Goal: Task Accomplishment & Management: Manage account settings

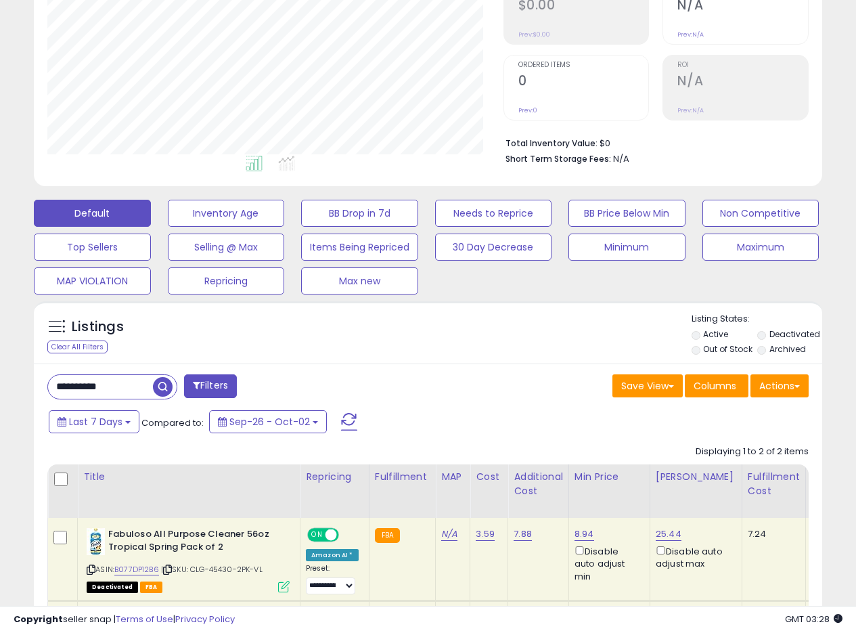
scroll to position [261, 0]
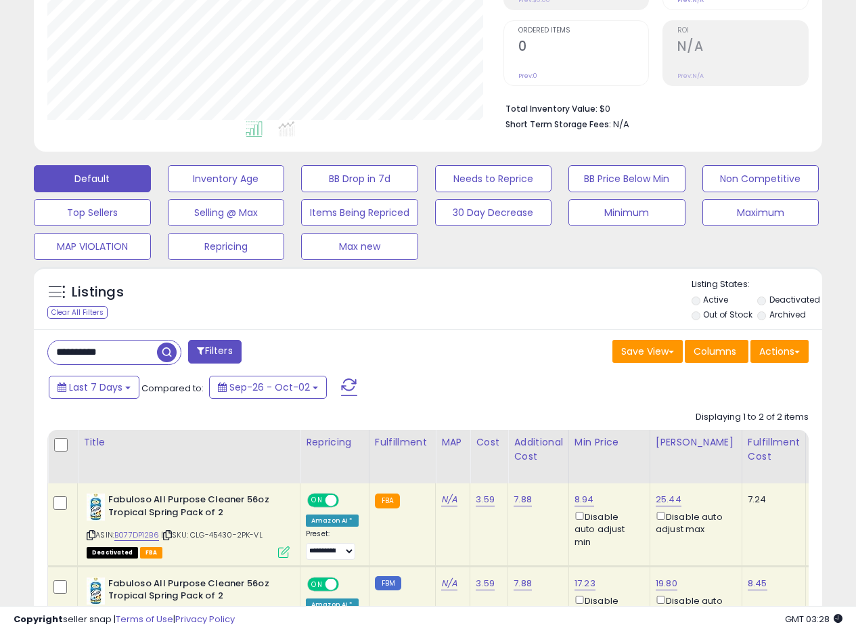
drag, startPoint x: 124, startPoint y: 350, endPoint x: 0, endPoint y: 349, distance: 123.8
click at [0, 350] on div "**********" at bounding box center [428, 269] width 856 height 972
click at [237, 353] on span "button" at bounding box center [237, 352] width 20 height 20
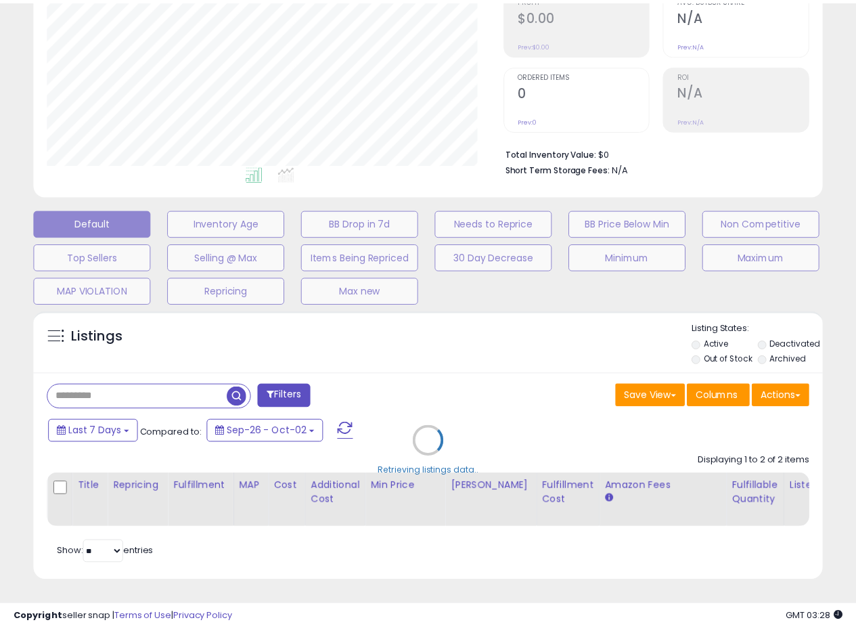
scroll to position [277, 461]
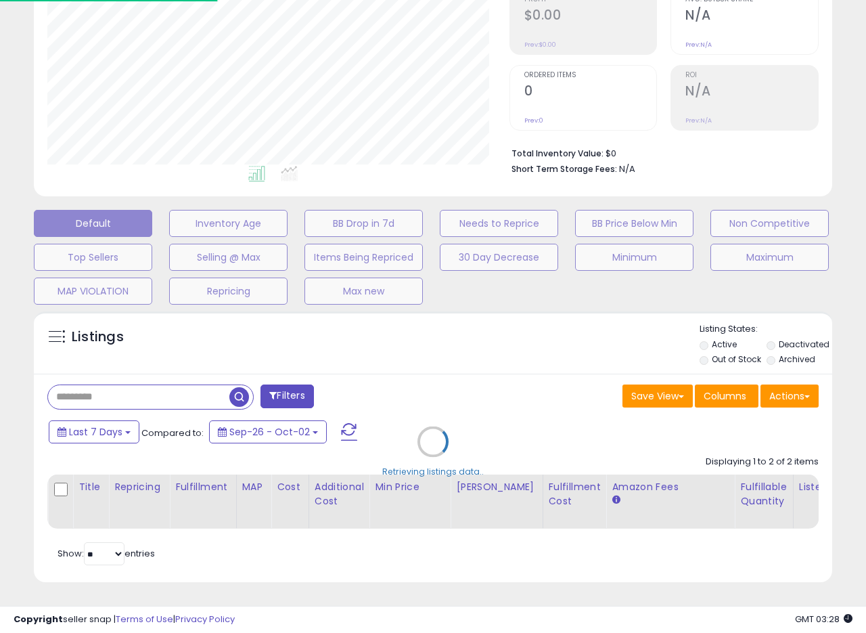
click at [516, 371] on div "Retrieving listings data.." at bounding box center [433, 451] width 819 height 294
click at [785, 335] on div "Retrieving listings data.." at bounding box center [433, 451] width 819 height 294
click at [777, 335] on div "Retrieving listings data.." at bounding box center [433, 451] width 819 height 294
click at [778, 332] on div "Retrieving listings data.." at bounding box center [433, 451] width 819 height 294
click at [769, 333] on div "Retrieving listings data.." at bounding box center [433, 451] width 819 height 294
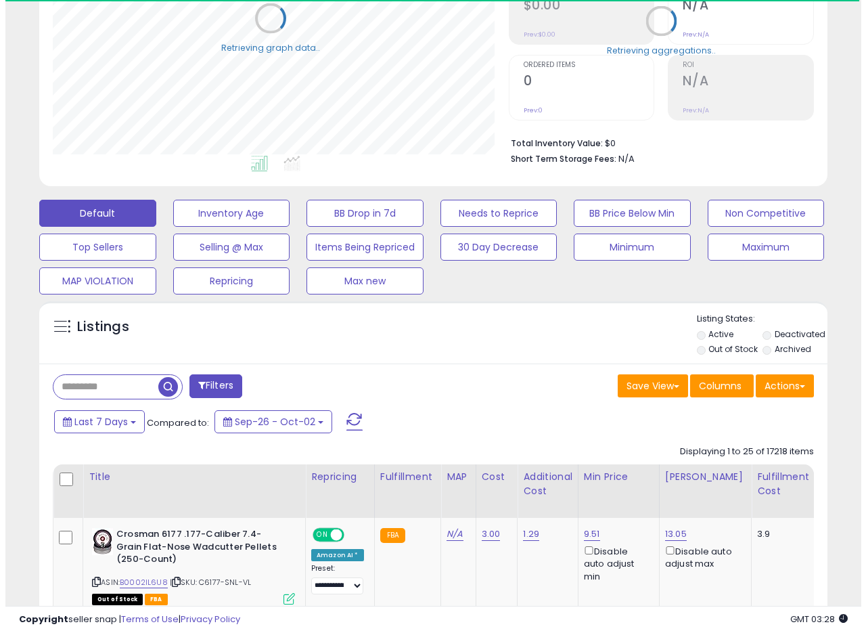
scroll to position [676284, 676106]
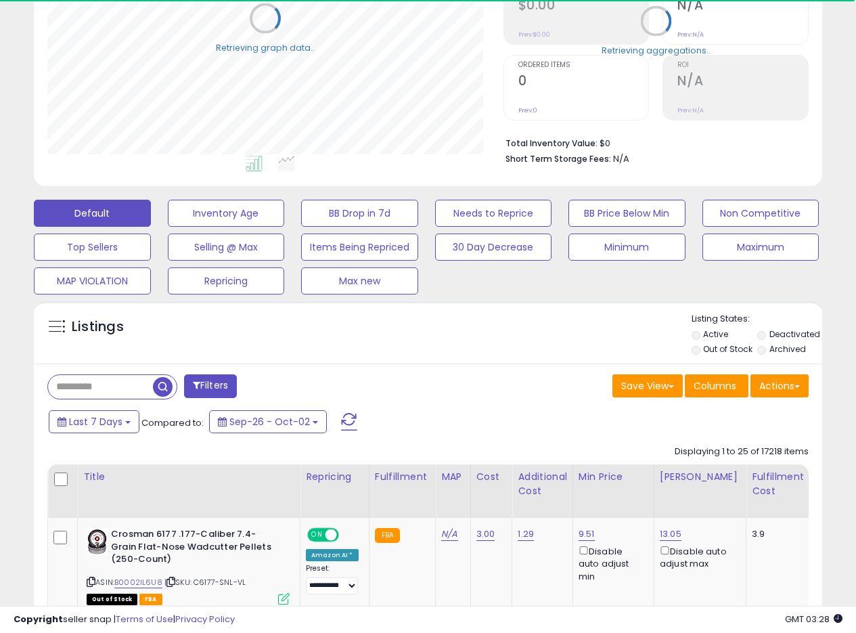
click at [725, 352] on label "Out of Stock" at bounding box center [727, 349] width 49 height 12
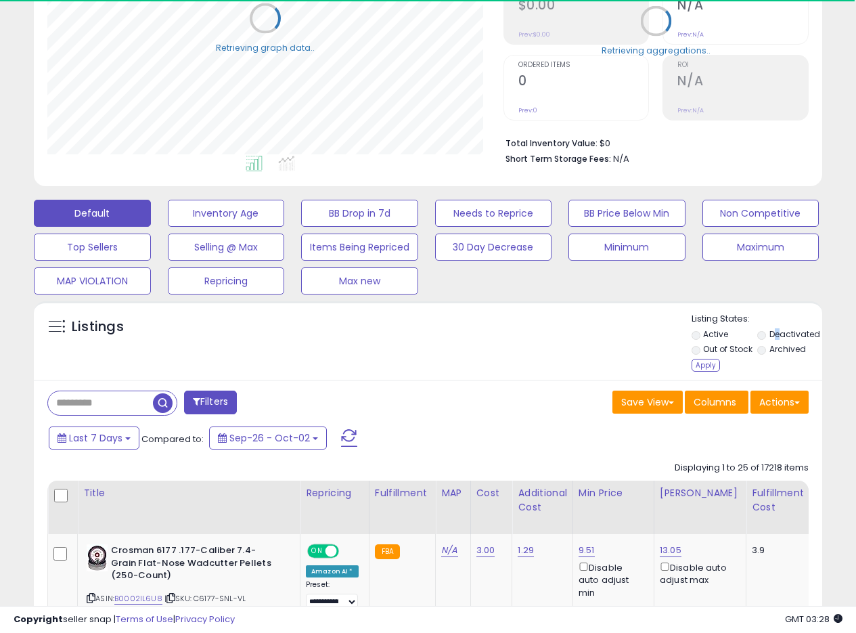
click at [778, 332] on label "Deactivated" at bounding box center [794, 334] width 51 height 12
drag, startPoint x: 710, startPoint y: 367, endPoint x: 166, endPoint y: 426, distance: 547.1
click at [130, 432] on button "Last 7 Days" at bounding box center [94, 437] width 91 height 23
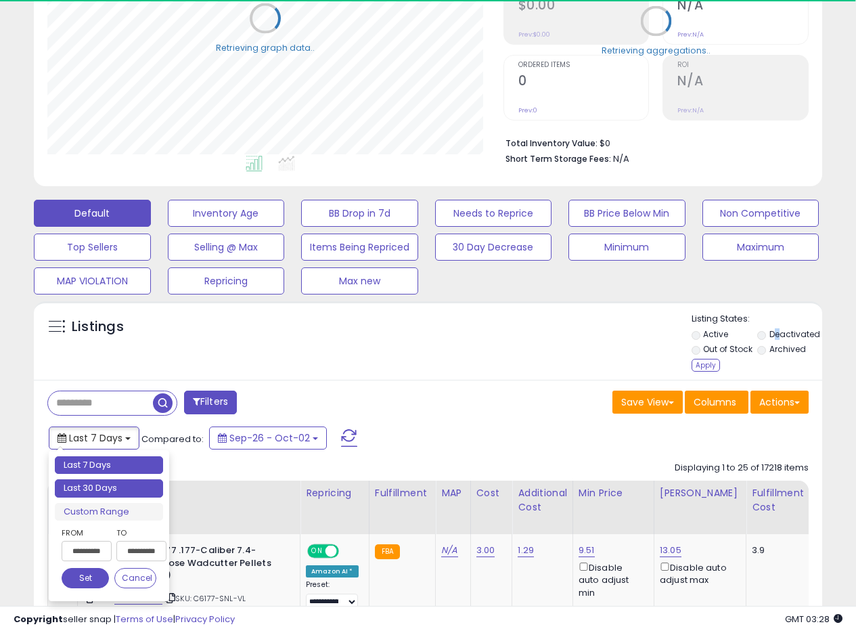
type input "**********"
click at [97, 481] on li "Last 30 Days" at bounding box center [109, 488] width 108 height 18
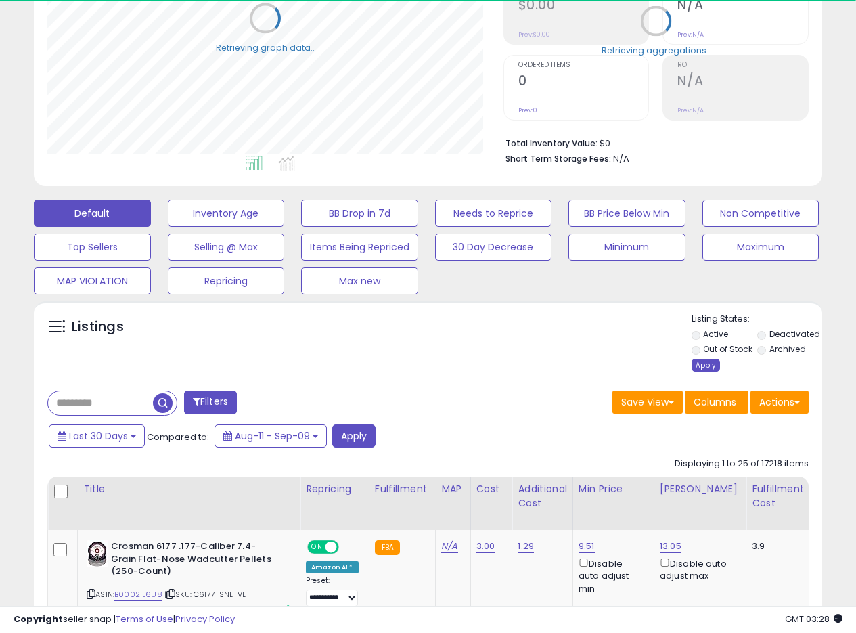
click at [714, 359] on div "Apply" at bounding box center [705, 365] width 28 height 13
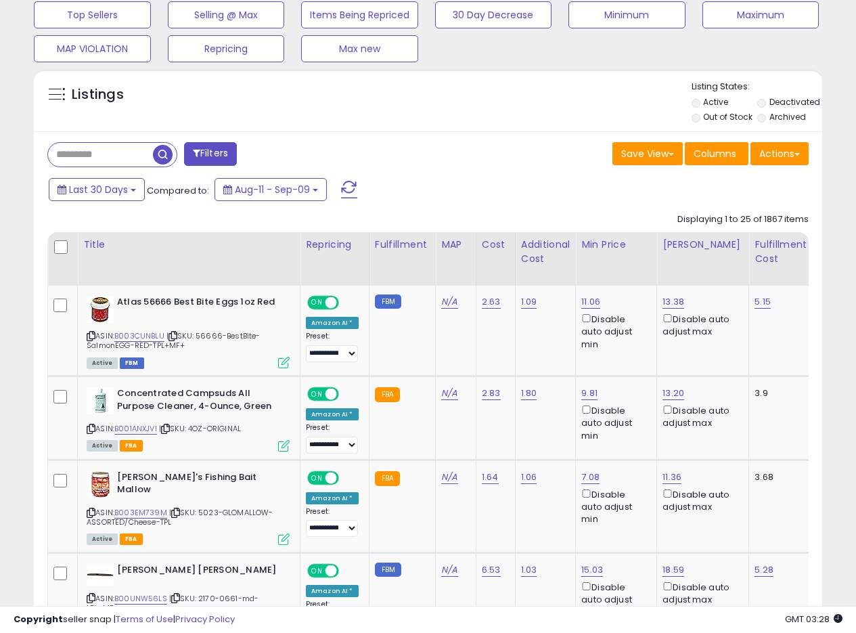
scroll to position [463, 0]
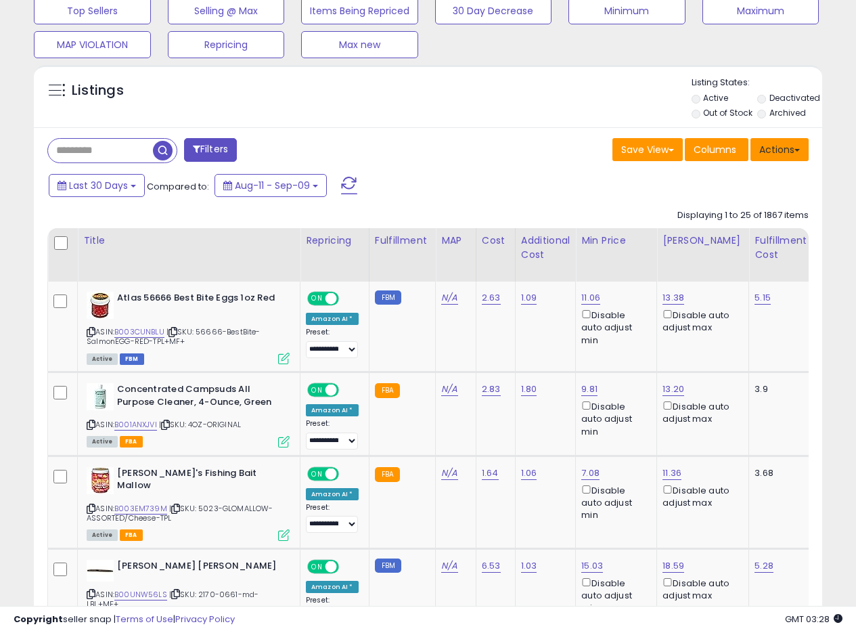
click at [806, 150] on button "Actions" at bounding box center [779, 149] width 58 height 23
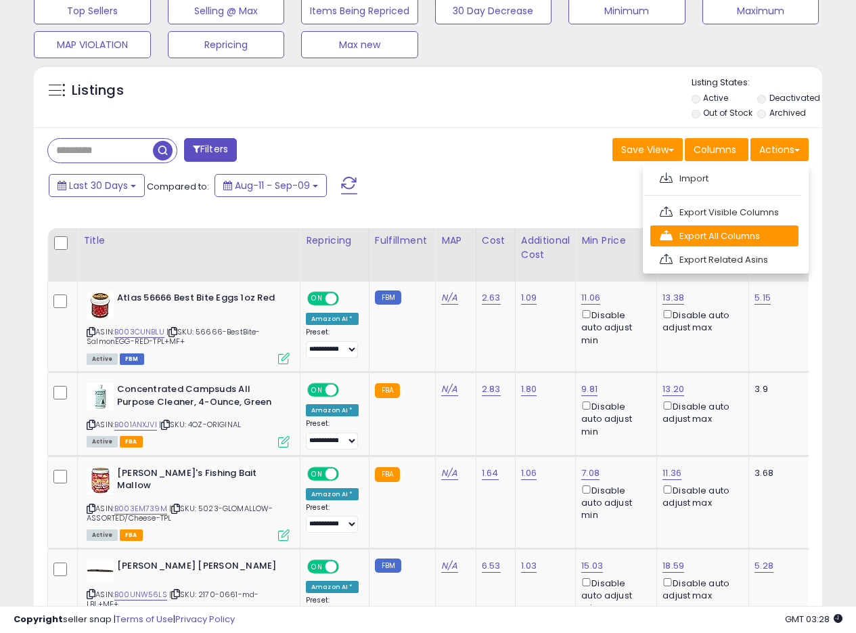
click at [712, 236] on link "Export All Columns" at bounding box center [724, 235] width 148 height 21
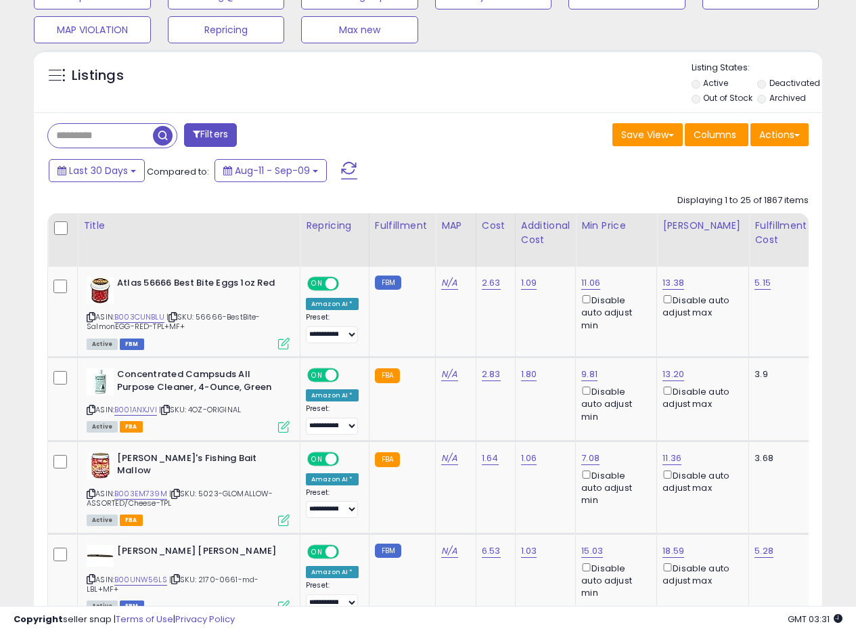
scroll to position [474, 0]
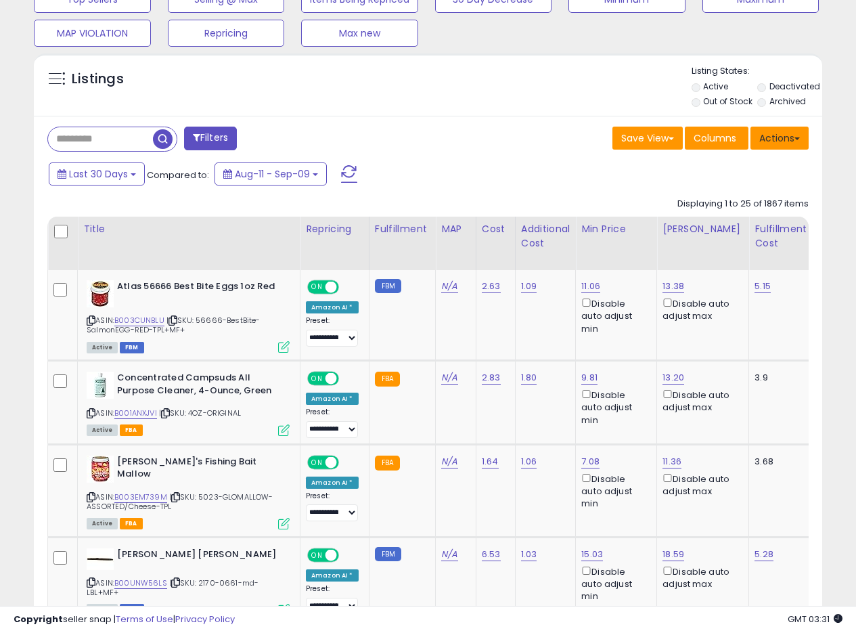
click at [799, 136] on button "Actions" at bounding box center [779, 138] width 58 height 23
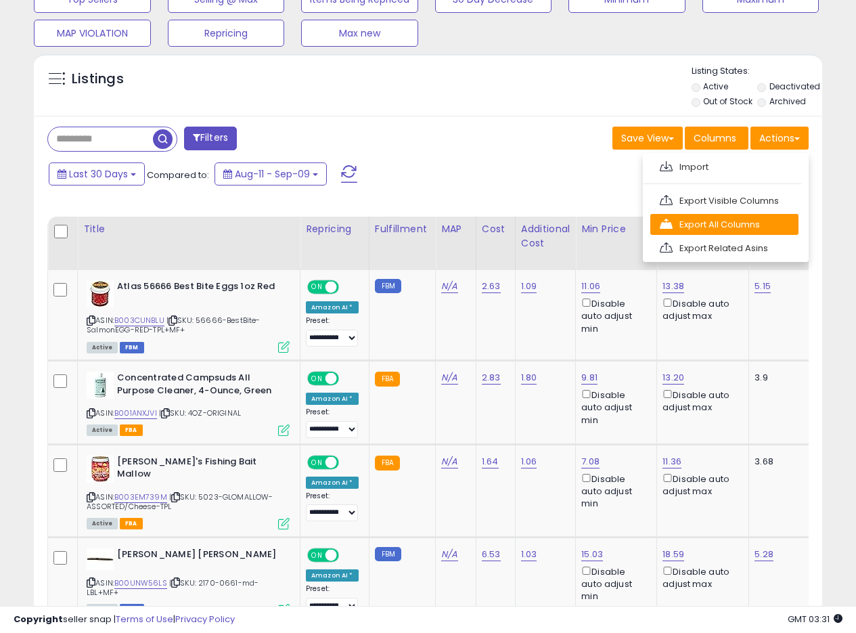
click at [711, 223] on link "Export All Columns" at bounding box center [724, 224] width 148 height 21
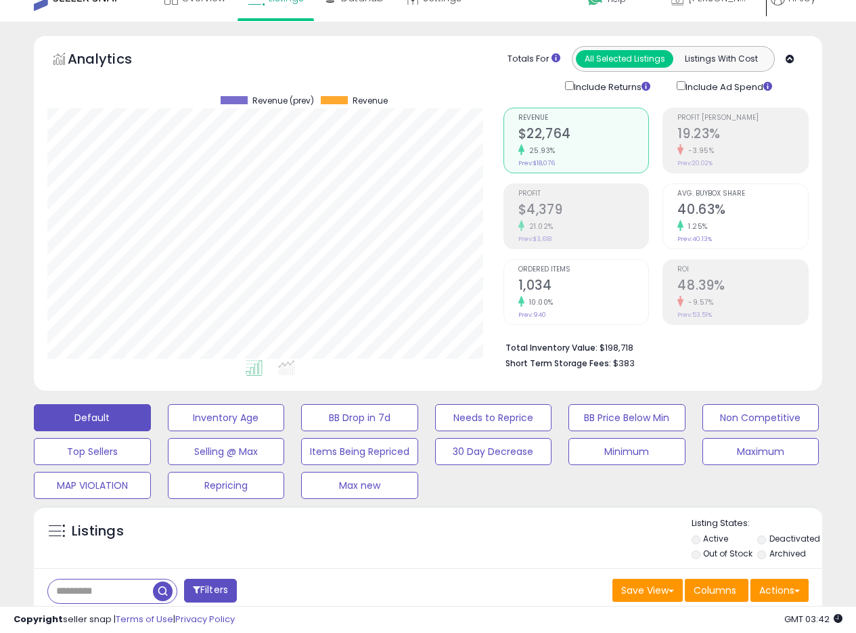
scroll to position [0, 0]
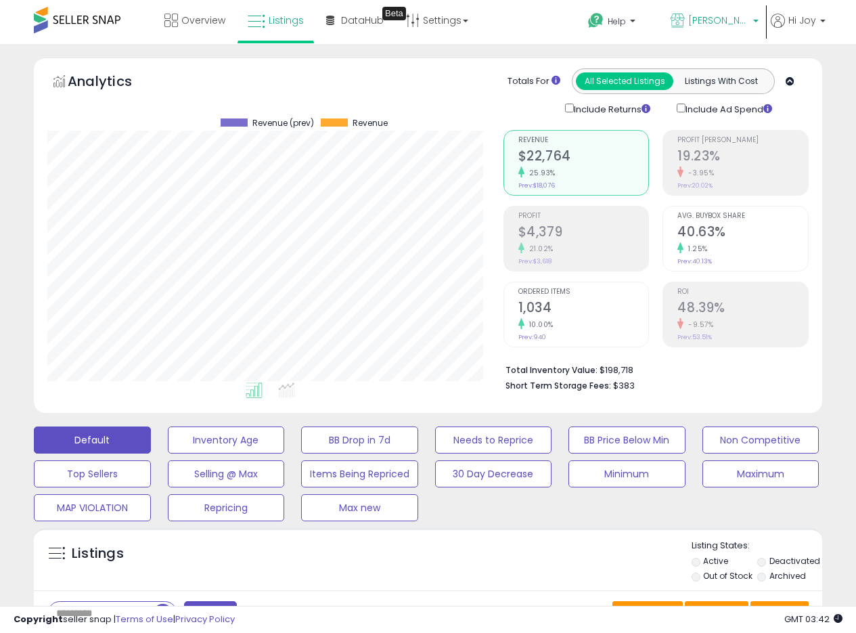
click at [729, 15] on span "[PERSON_NAME] [GEOGRAPHIC_DATA]" at bounding box center [718, 21] width 61 height 14
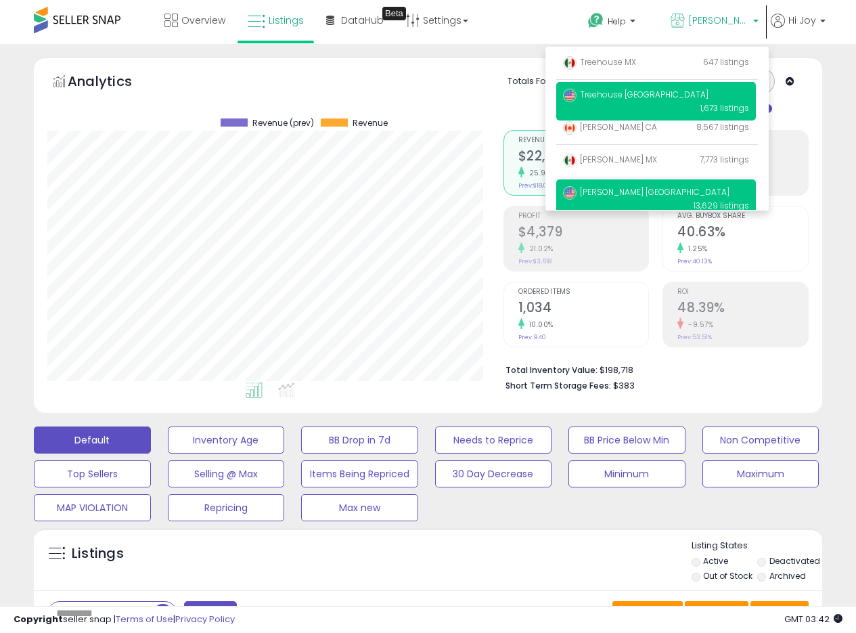
drag, startPoint x: 596, startPoint y: 100, endPoint x: 580, endPoint y: 101, distance: 16.3
click at [596, 98] on link "Treehouse USA 1,673 listings" at bounding box center [635, 95] width 145 height 12
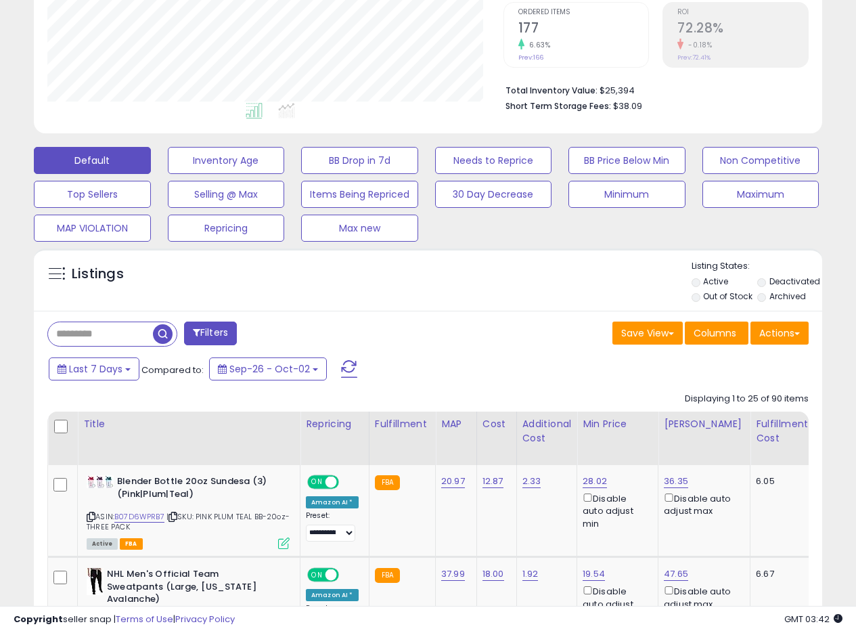
scroll to position [296, 0]
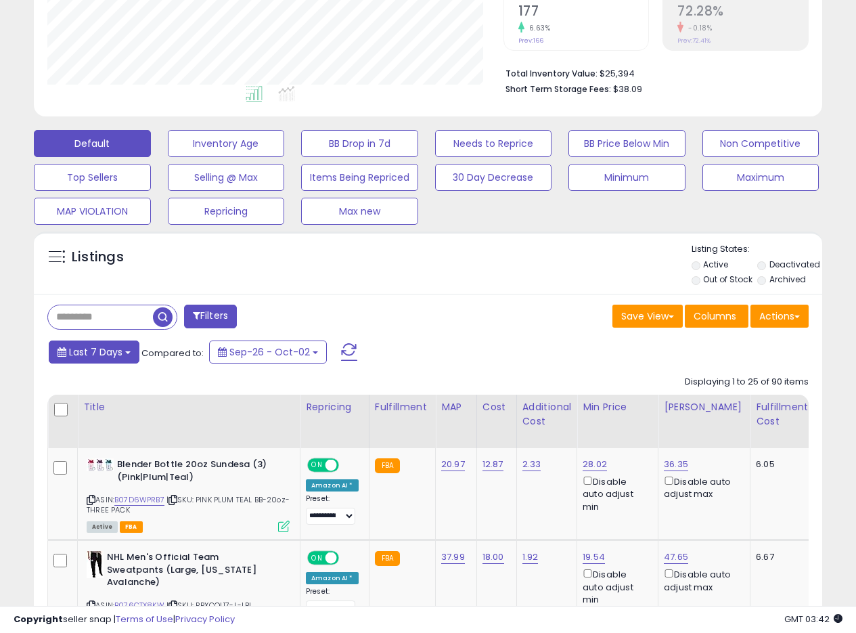
click at [100, 356] on span "Last 7 Days" at bounding box center [95, 352] width 53 height 14
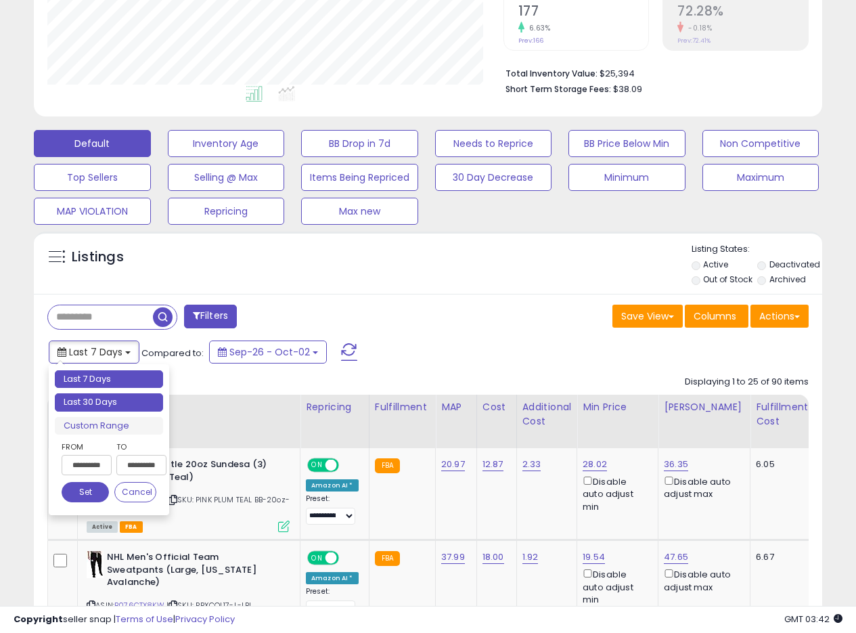
type input "**********"
click at [97, 393] on li "Last 30 Days" at bounding box center [109, 402] width 108 height 18
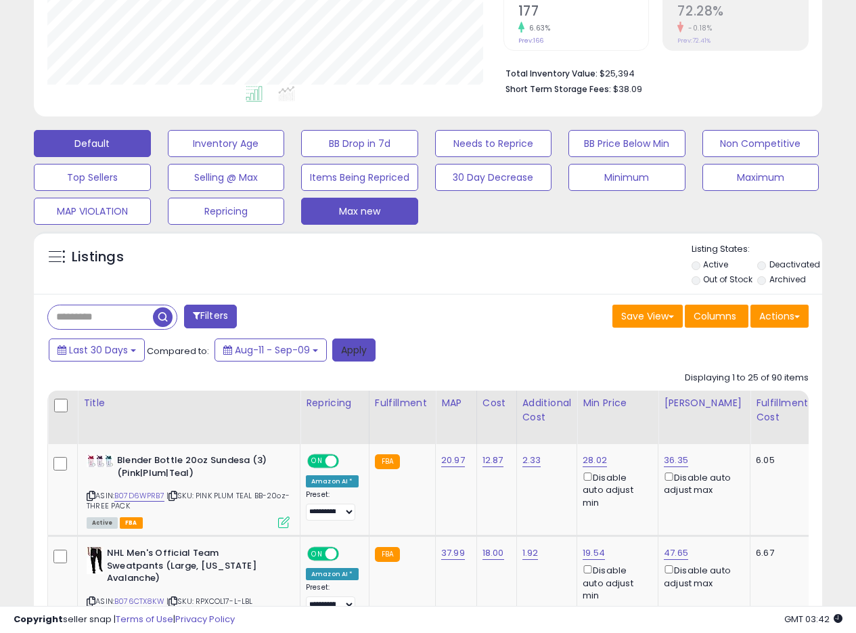
drag, startPoint x: 354, startPoint y: 352, endPoint x: 404, endPoint y: 278, distance: 89.1
click at [354, 351] on button "Apply" at bounding box center [353, 349] width 43 height 23
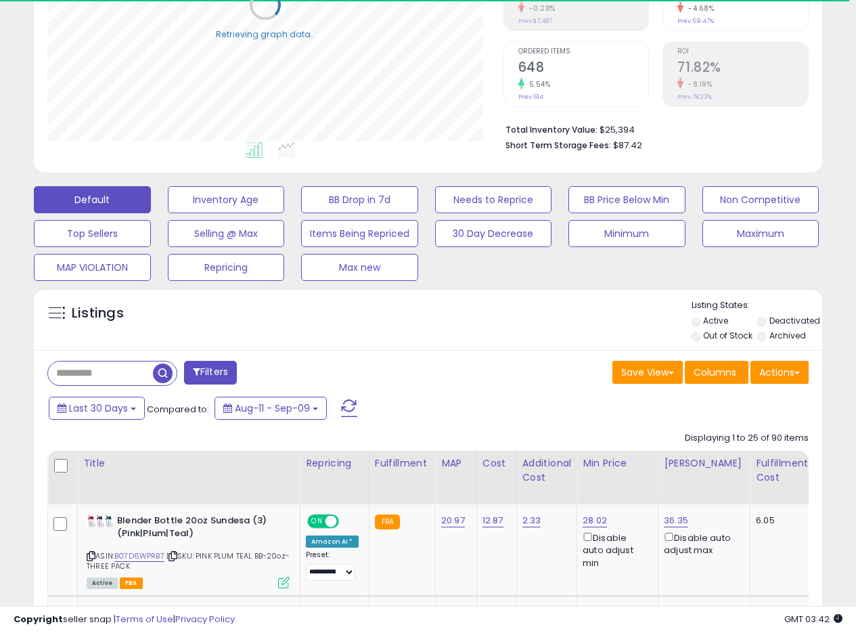
scroll to position [0, 0]
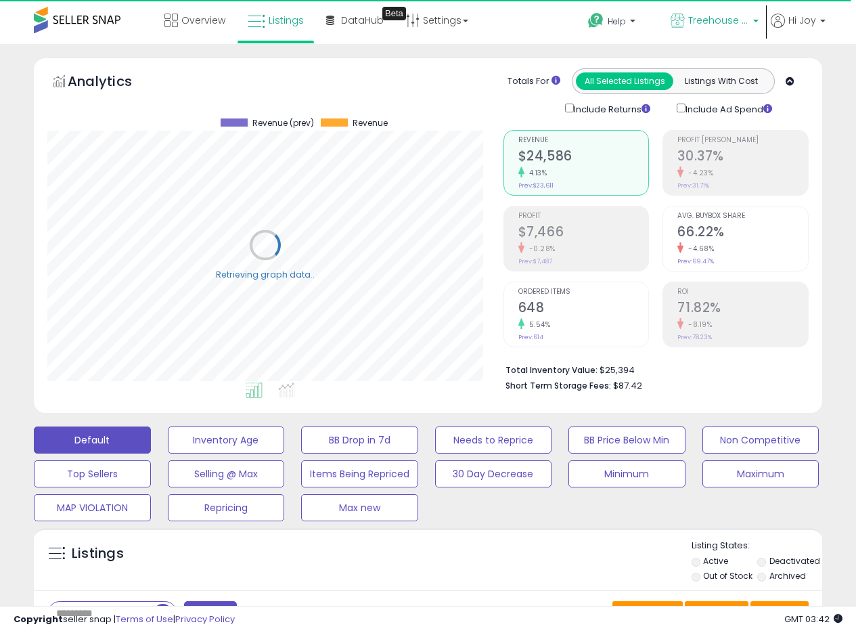
click at [725, 18] on span "Treehouse [GEOGRAPHIC_DATA]" at bounding box center [718, 21] width 61 height 14
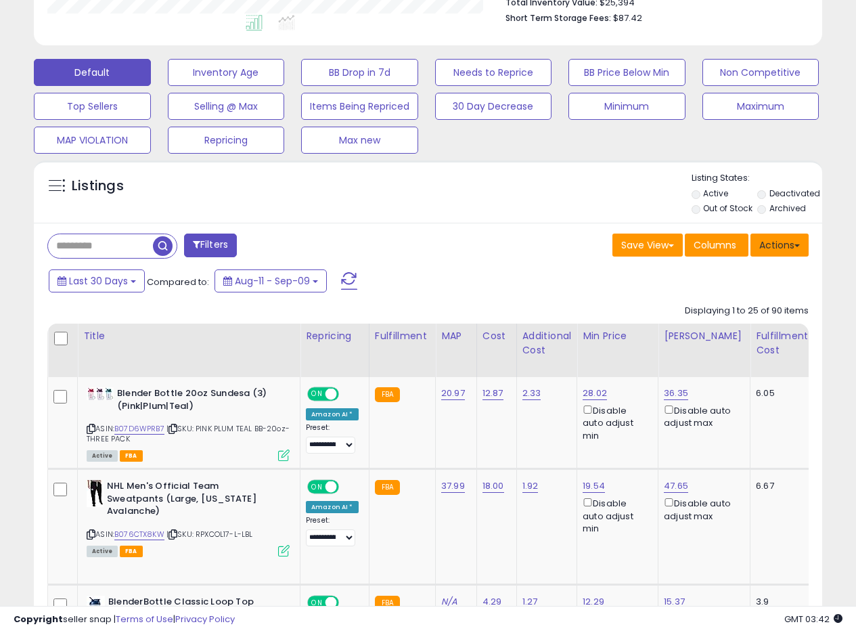
scroll to position [371, 0]
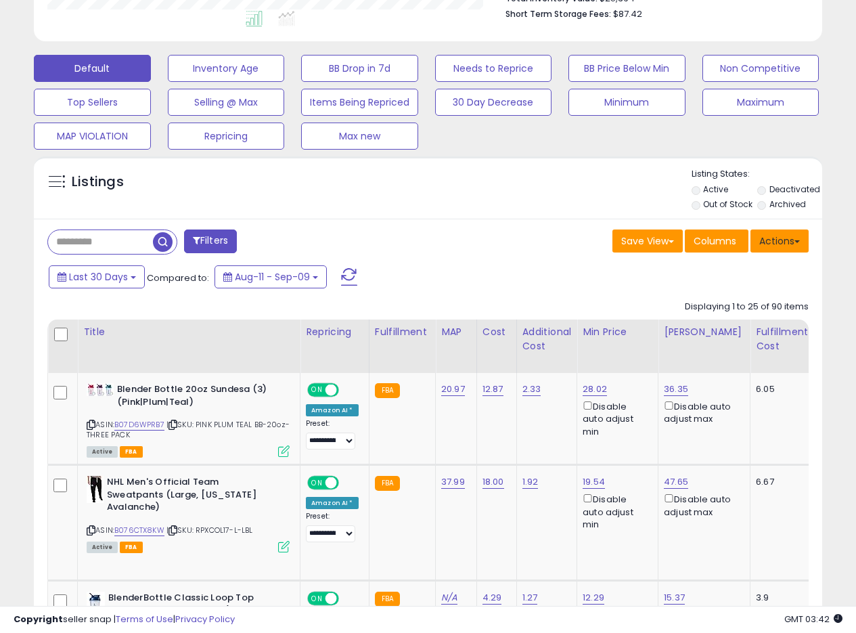
click at [796, 241] on span at bounding box center [796, 241] width 5 height 3
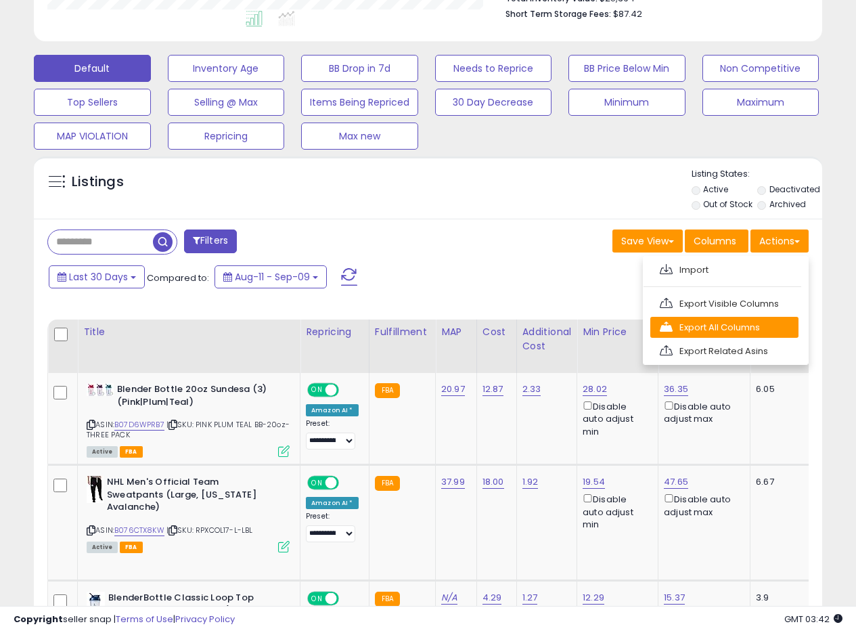
click at [729, 323] on link "Export All Columns" at bounding box center [724, 327] width 148 height 21
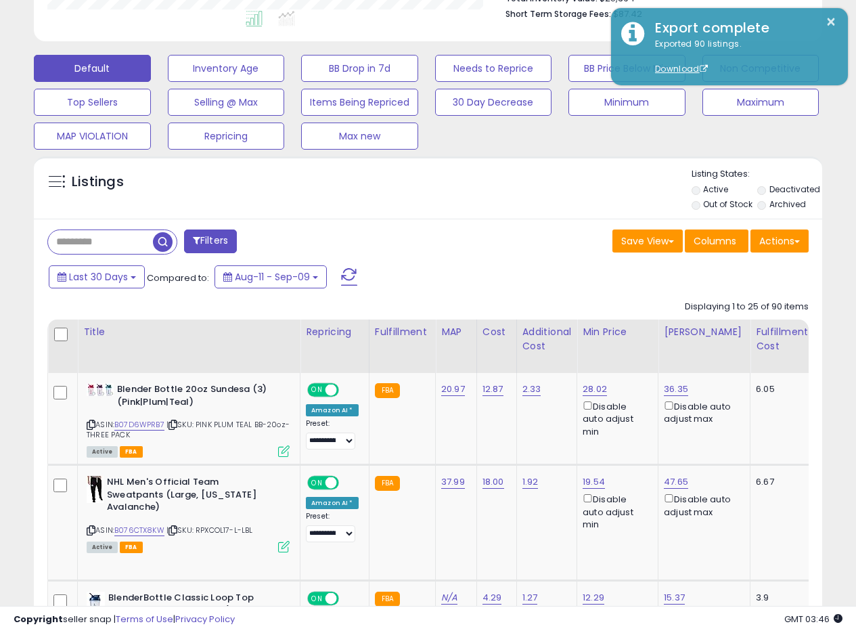
scroll to position [925, 0]
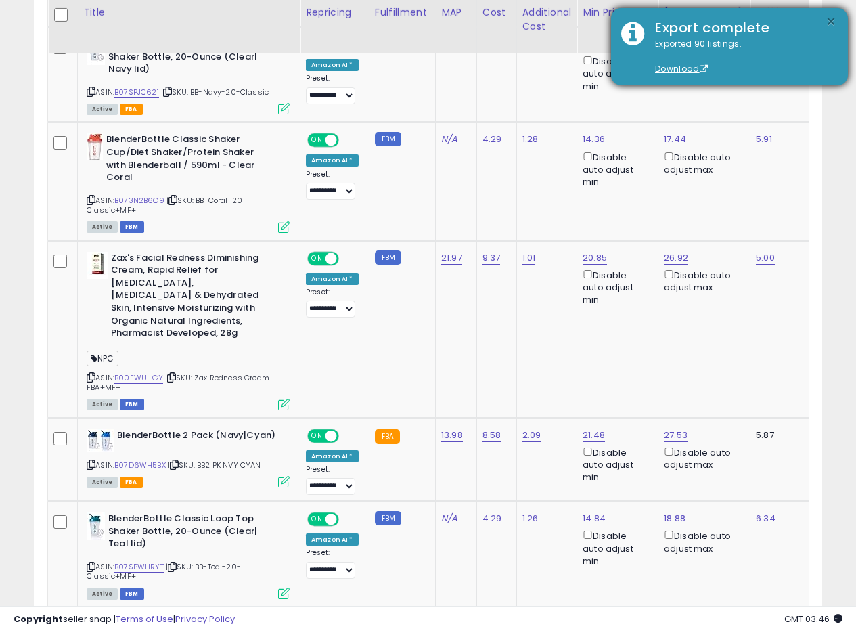
click at [825, 22] on button "×" at bounding box center [830, 22] width 11 height 17
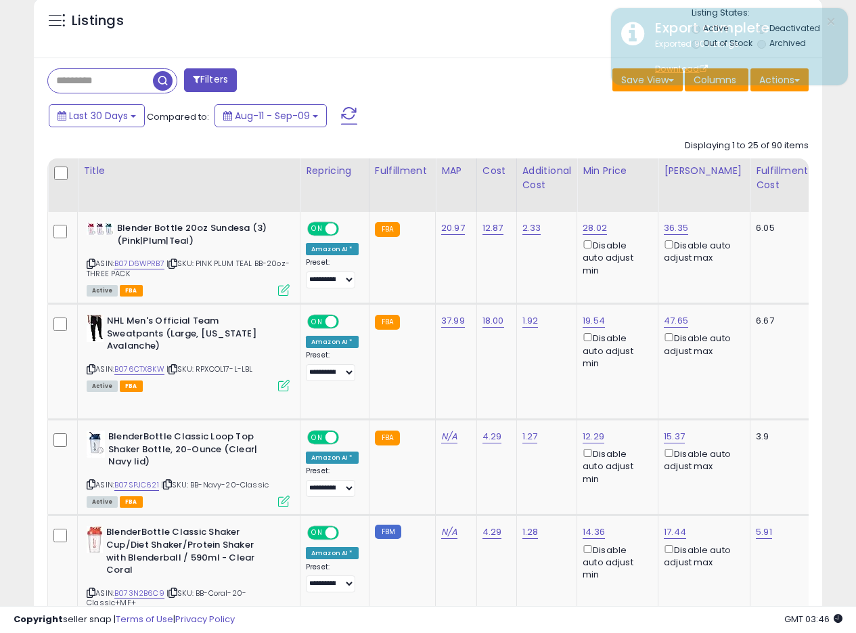
scroll to position [0, 0]
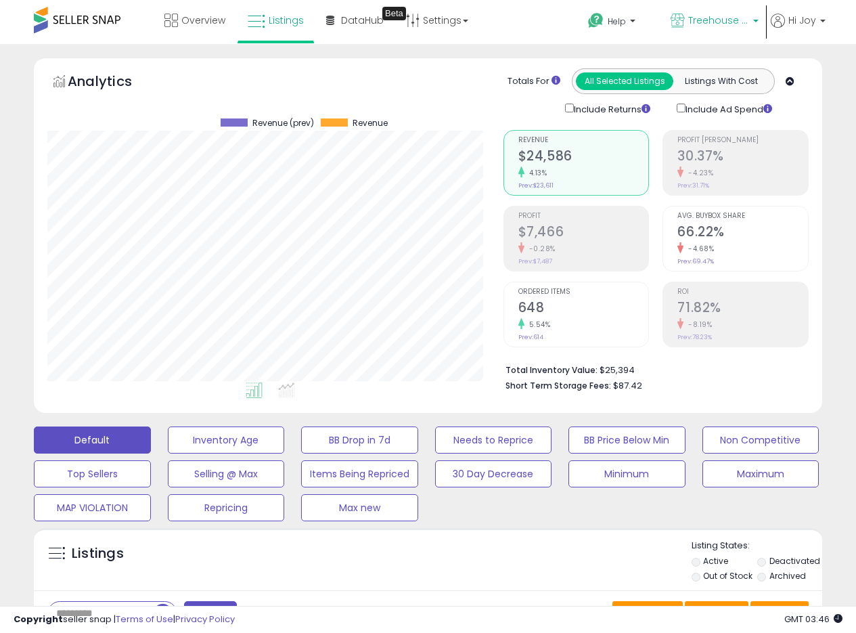
click at [731, 28] on p "Treehouse [GEOGRAPHIC_DATA]" at bounding box center [714, 22] width 88 height 17
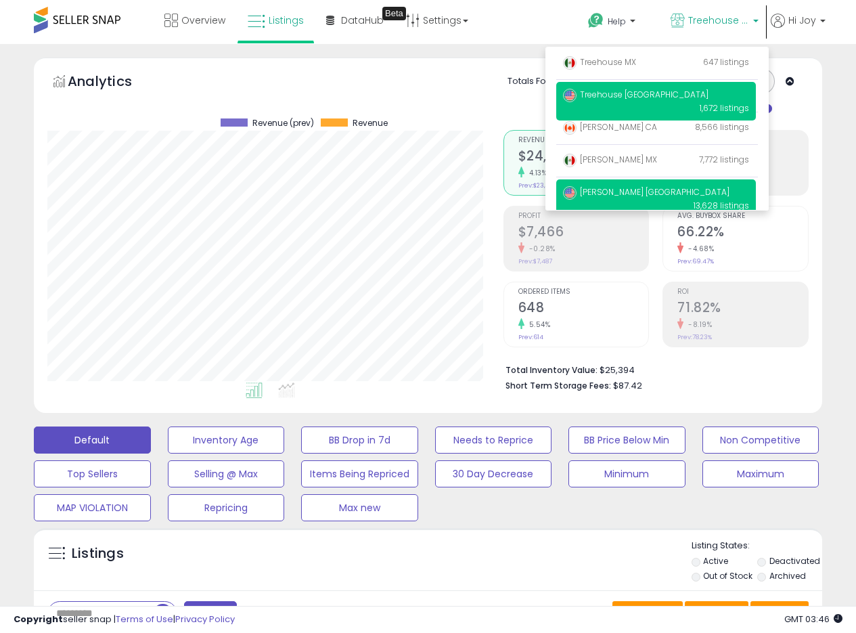
click at [615, 187] on span "[PERSON_NAME] [GEOGRAPHIC_DATA]" at bounding box center [646, 192] width 166 height 12
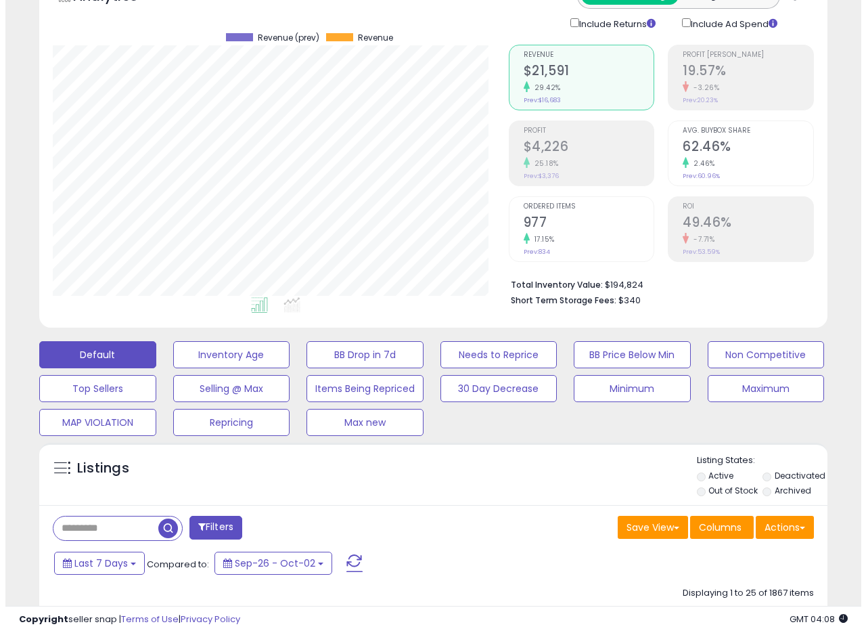
scroll to position [135, 0]
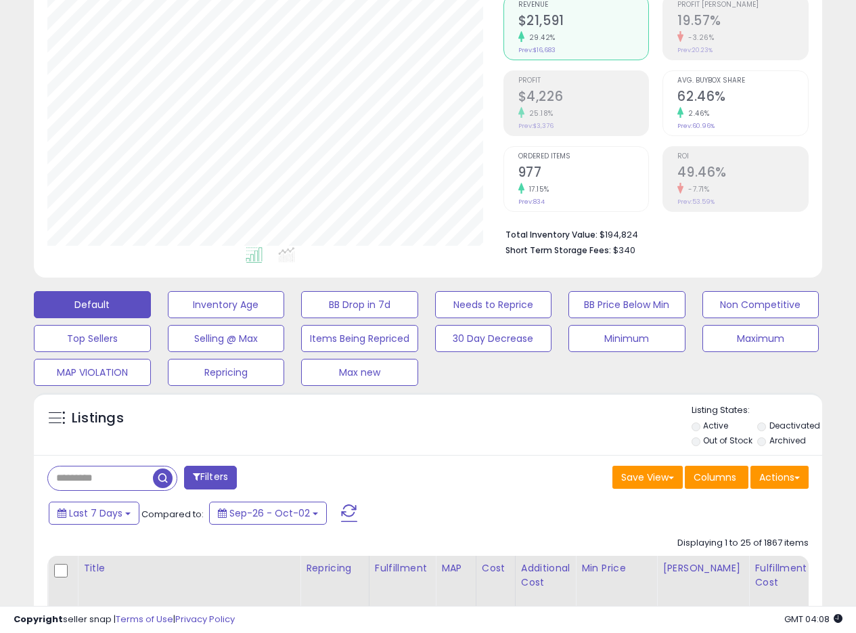
drag, startPoint x: 714, startPoint y: 434, endPoint x: 736, endPoint y: 434, distance: 21.6
click at [714, 434] on label "Out of Stock" at bounding box center [727, 440] width 49 height 12
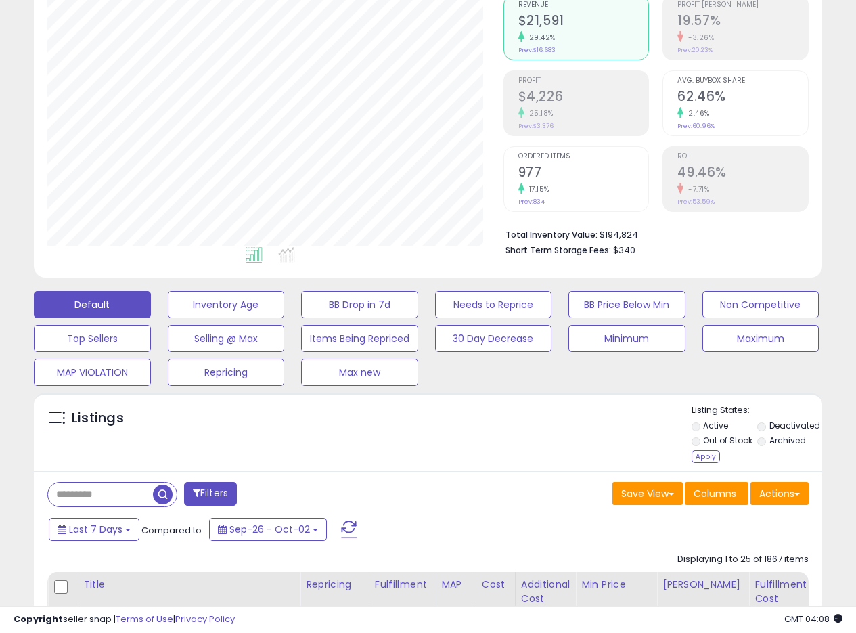
click at [793, 426] on label "Deactivated" at bounding box center [794, 425] width 51 height 12
click at [705, 457] on div "Apply" at bounding box center [705, 456] width 28 height 13
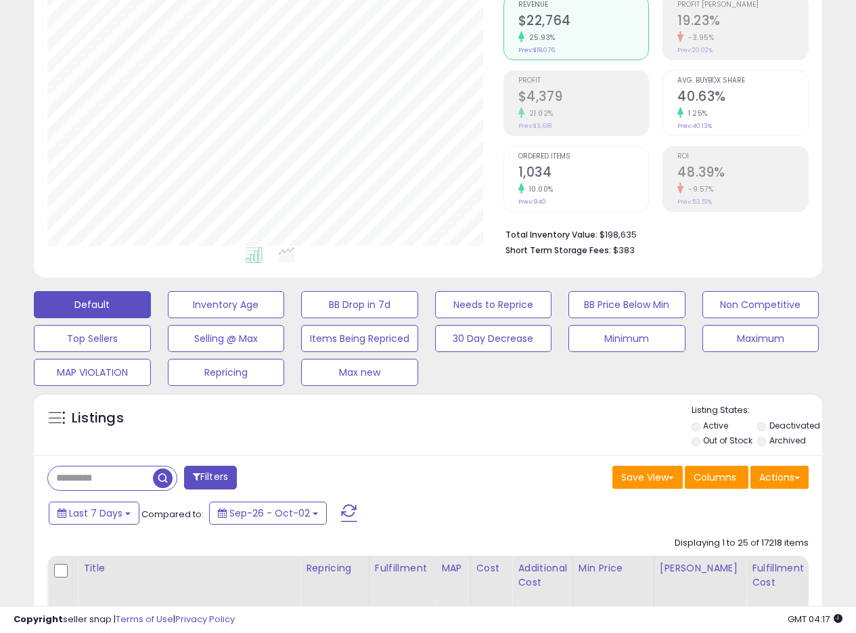
scroll to position [277, 456]
